Goal: Information Seeking & Learning: Learn about a topic

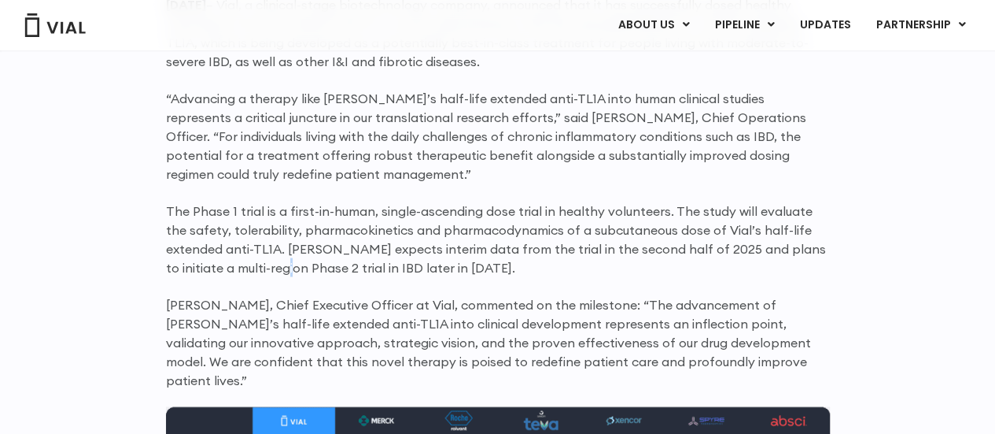
scroll to position [1277, 0]
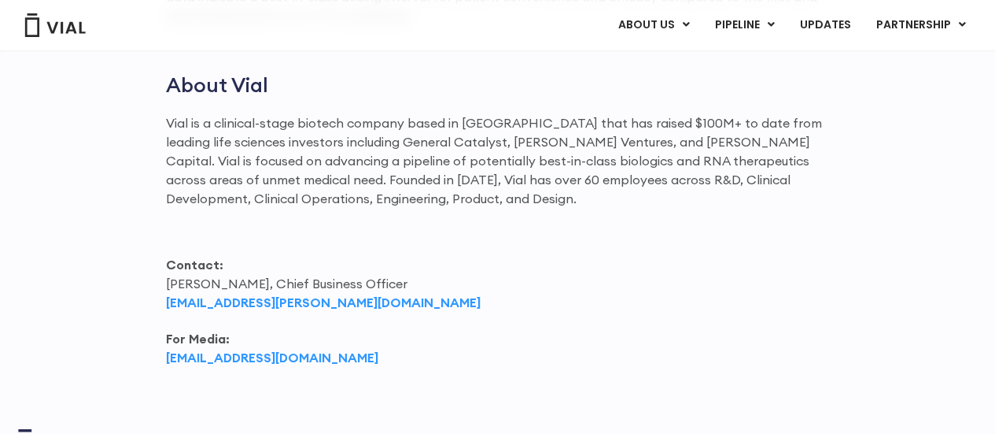
scroll to position [2096, 0]
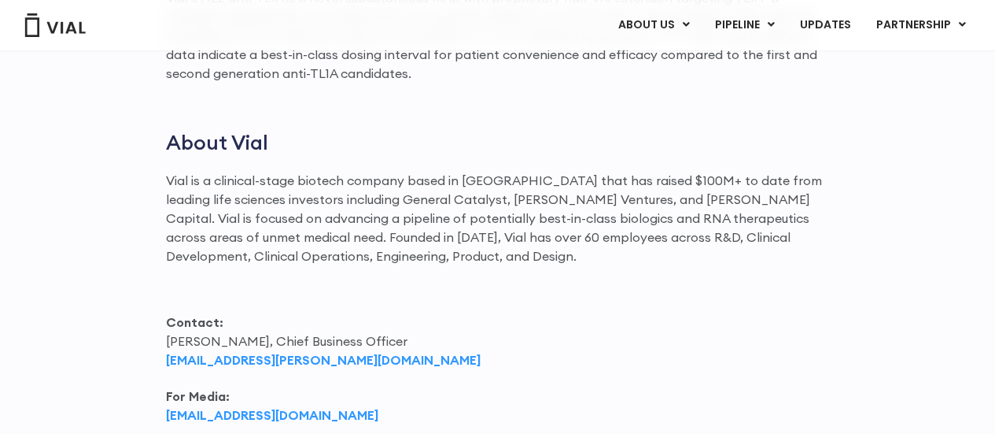
click at [569, 171] on p "Vial is a clinical-stage biotech company based in San Francisco that has raised…" at bounding box center [498, 218] width 664 height 94
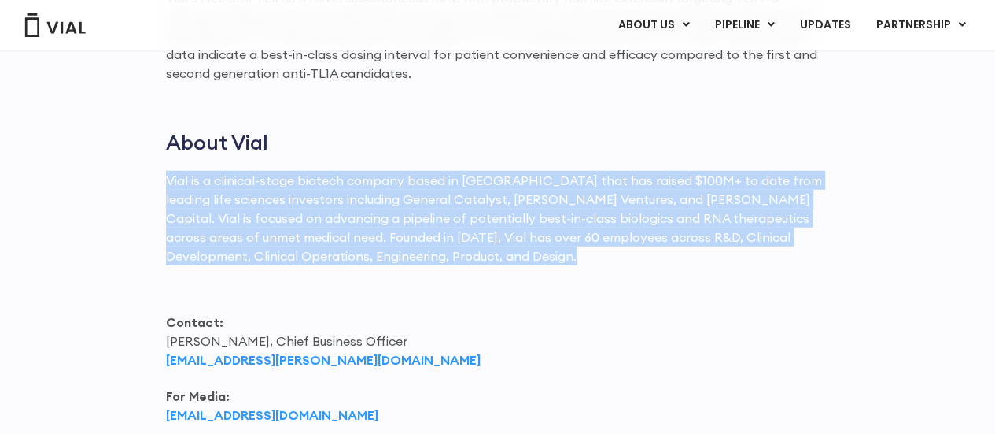
click at [569, 171] on p "Vial is a clinical-stage biotech company based in San Francisco that has raised…" at bounding box center [498, 218] width 664 height 94
click at [382, 197] on p "Vial is a clinical-stage biotech company based in San Francisco that has raised…" at bounding box center [498, 218] width 664 height 94
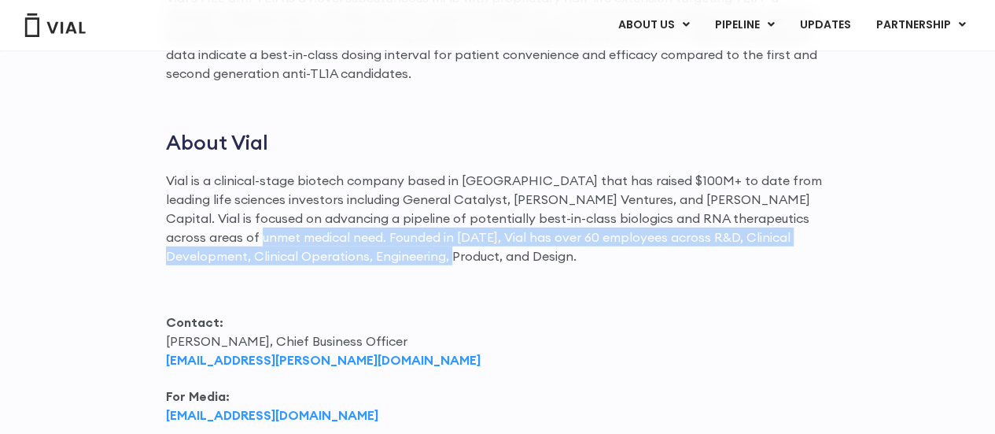
drag, startPoint x: 195, startPoint y: 213, endPoint x: 482, endPoint y: 237, distance: 288.2
click at [482, 237] on p "Vial is a clinical-stage biotech company based in San Francisco that has raised…" at bounding box center [498, 218] width 664 height 94
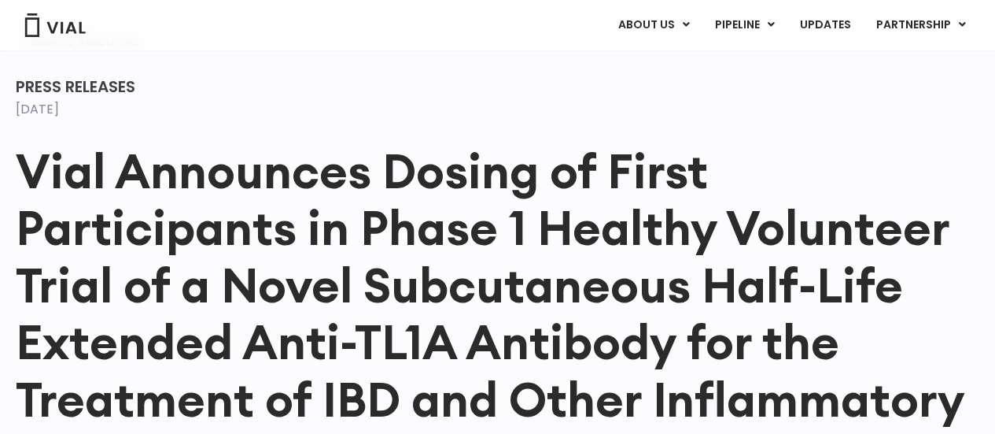
scroll to position [0, 0]
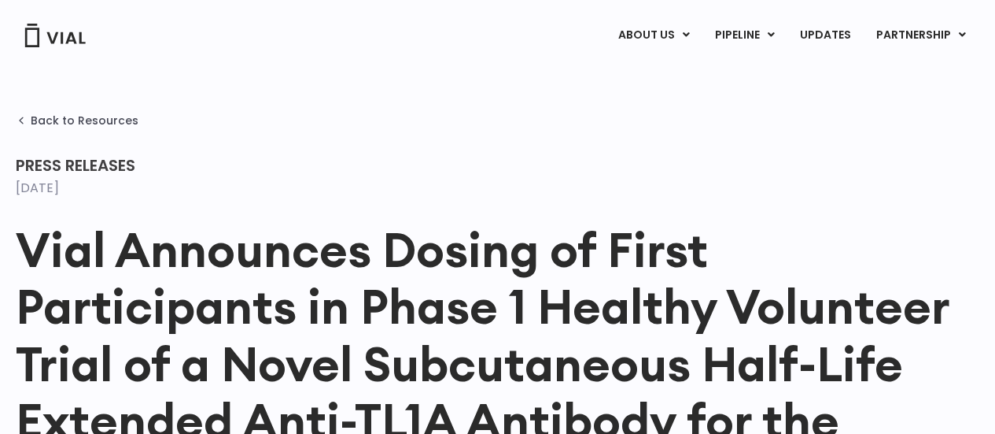
click at [76, 40] on img at bounding box center [55, 36] width 63 height 24
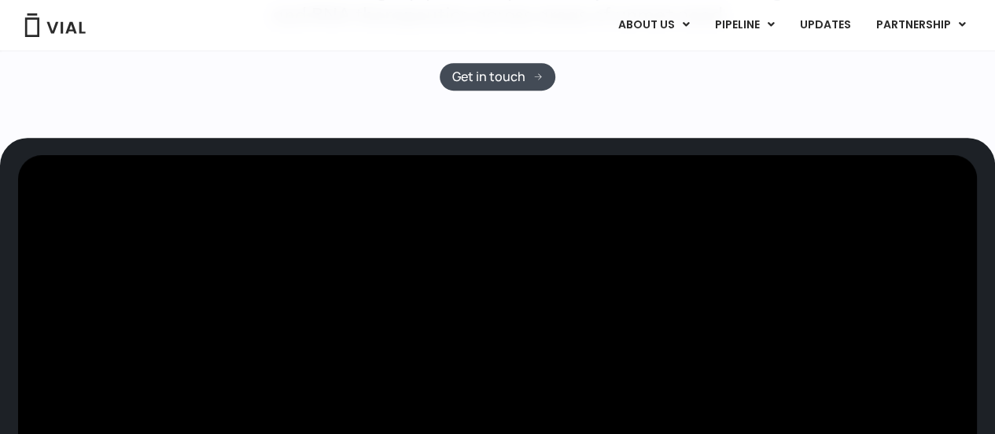
scroll to position [393, 0]
